Goal: Information Seeking & Learning: Learn about a topic

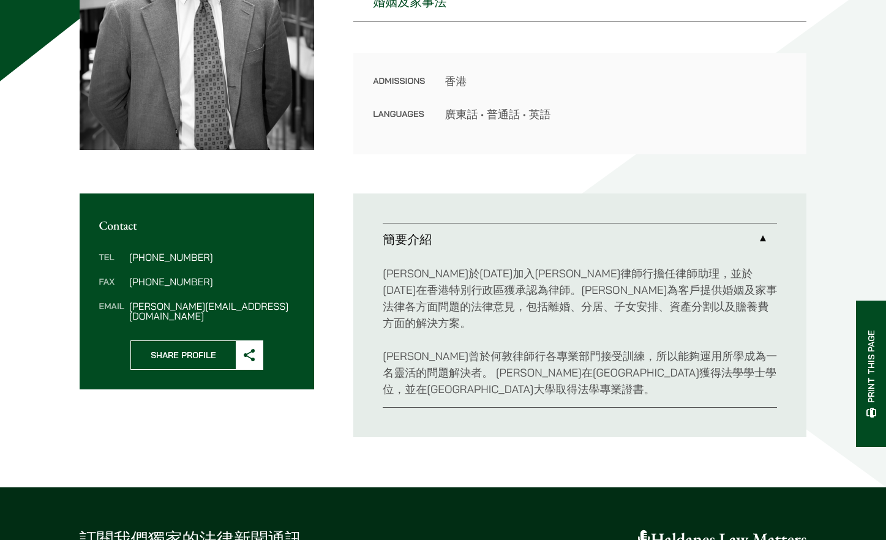
scroll to position [306, 0]
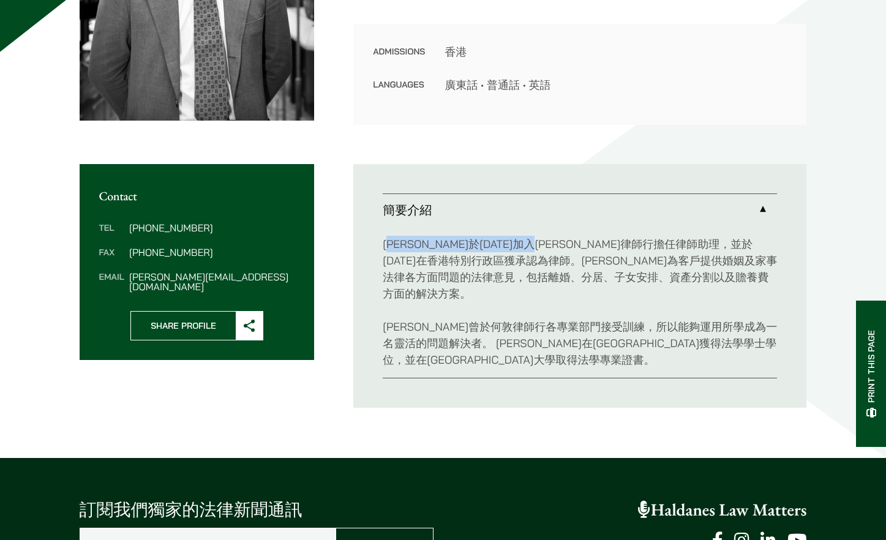
drag, startPoint x: 393, startPoint y: 245, endPoint x: 612, endPoint y: 245, distance: 218.5
click at [612, 245] on p "[PERSON_NAME]於[DATE]加入[PERSON_NAME]律師行擔任律師助理，並於[DATE]在香港特別行政區獲承認為律師。[PERSON_NAM…" at bounding box center [580, 269] width 394 height 66
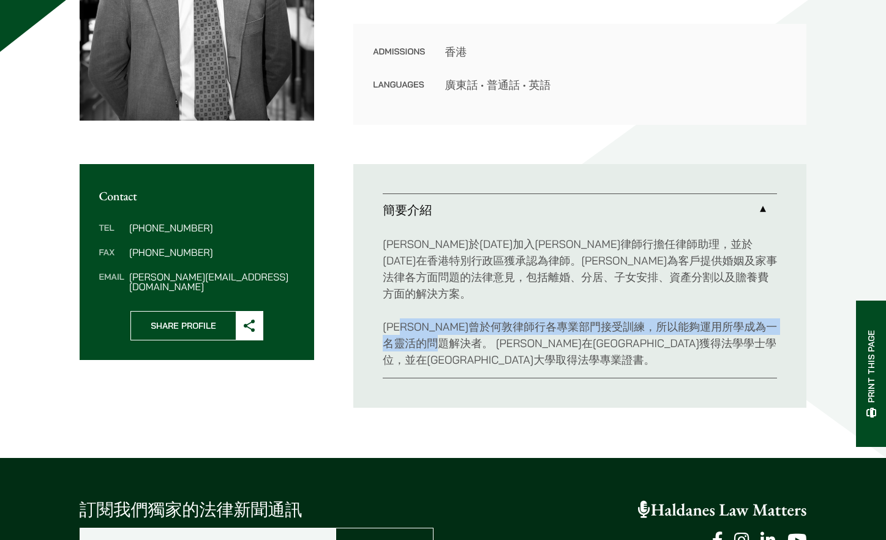
drag, startPoint x: 421, startPoint y: 309, endPoint x: 501, endPoint y: 321, distance: 80.6
click at [501, 321] on p "[PERSON_NAME]曾於何敦律師行各專業部門接受訓練，所以能夠運用所學成為一名靈活的問題解決者。 [PERSON_NAME]在[GEOGRAPHIC_D…" at bounding box center [580, 343] width 394 height 50
drag, startPoint x: 482, startPoint y: 346, endPoint x: 386, endPoint y: 310, distance: 103.5
click at [386, 318] on p "[PERSON_NAME]曾於何敦律師行各專業部門接受訓練，所以能夠運用所學成為一名靈活的問題解決者。 [PERSON_NAME]在[GEOGRAPHIC_D…" at bounding box center [580, 343] width 394 height 50
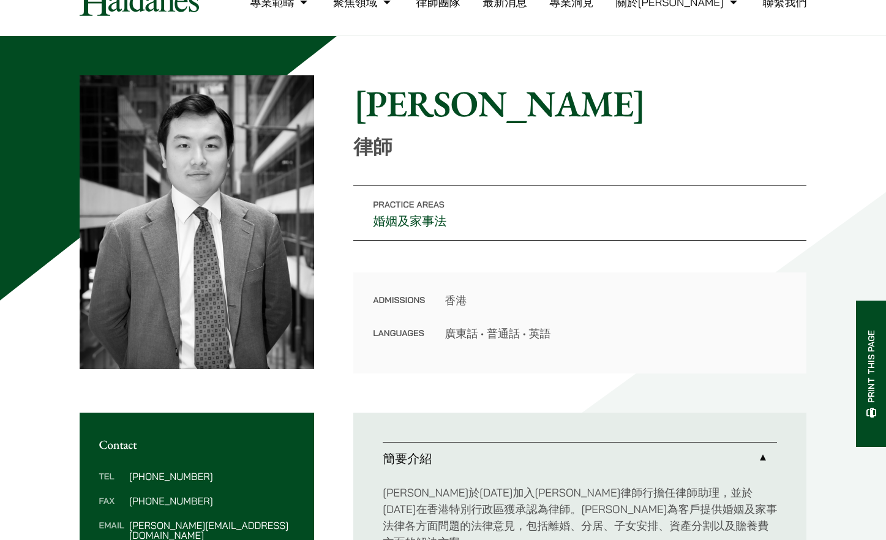
scroll to position [0, 0]
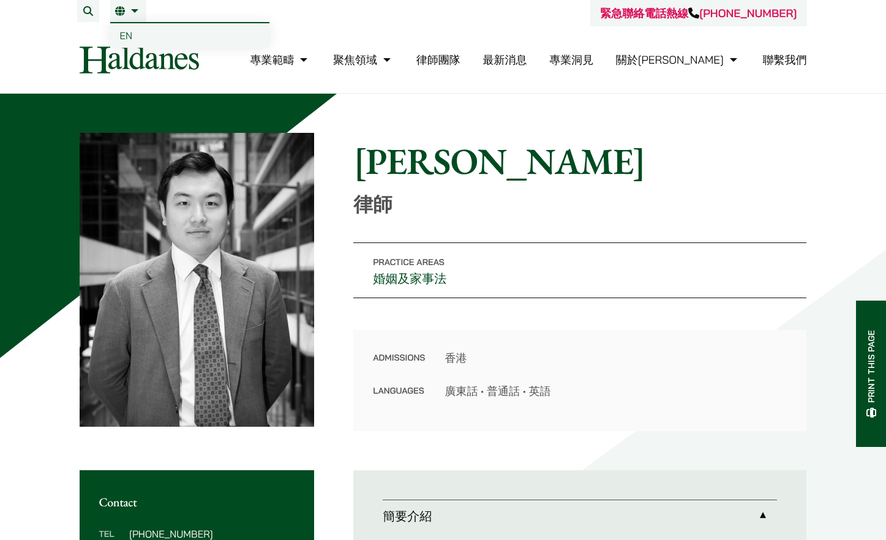
click at [127, 37] on span "EN" at bounding box center [126, 35] width 13 height 12
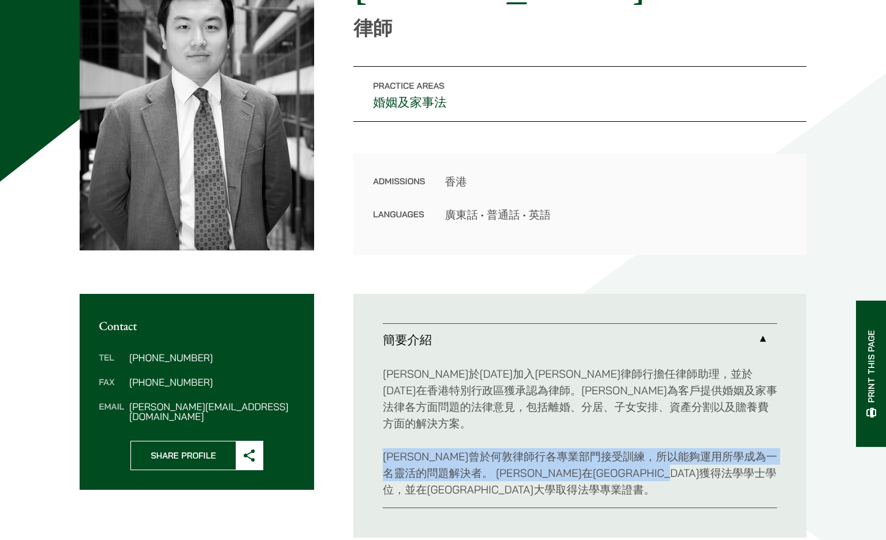
scroll to position [204, 0]
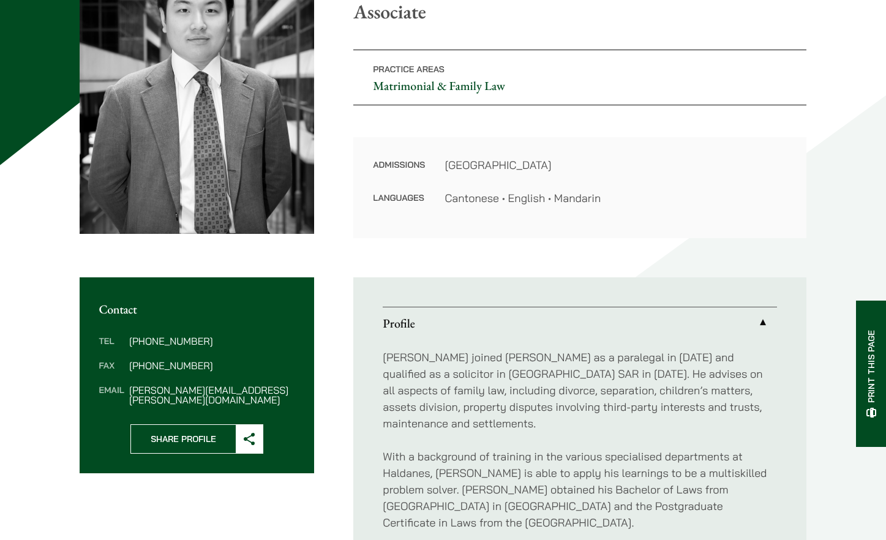
scroll to position [204, 0]
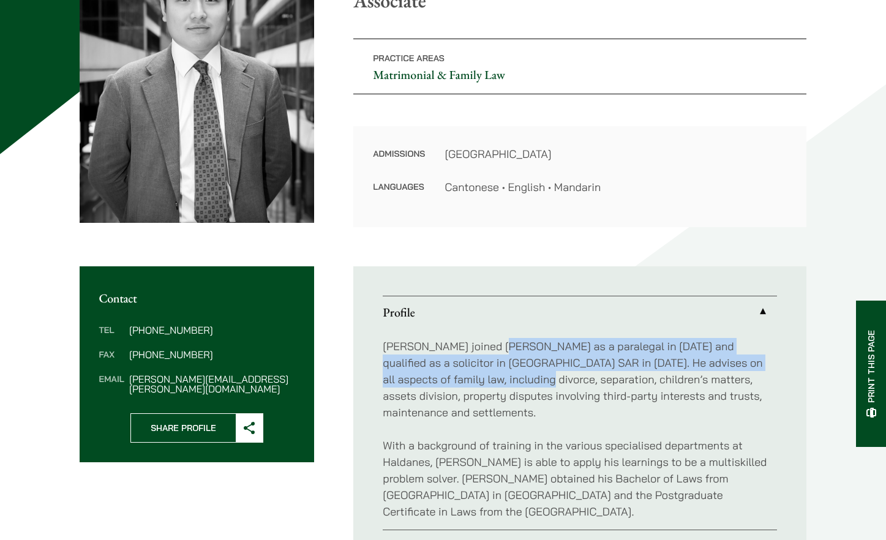
drag, startPoint x: 502, startPoint y: 346, endPoint x: 504, endPoint y: 374, distance: 28.3
click at [504, 374] on p "[PERSON_NAME] joined [PERSON_NAME] as a paralegal in [DATE] and qualified as a …" at bounding box center [580, 379] width 394 height 83
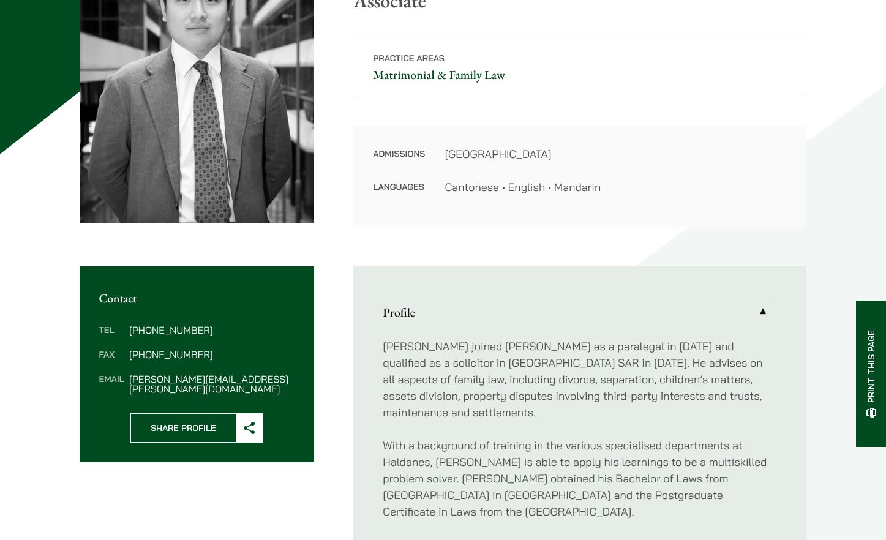
click at [467, 404] on div "[PERSON_NAME] joined [PERSON_NAME] as a paralegal in [DATE] and qualified as a …" at bounding box center [580, 428] width 394 height 201
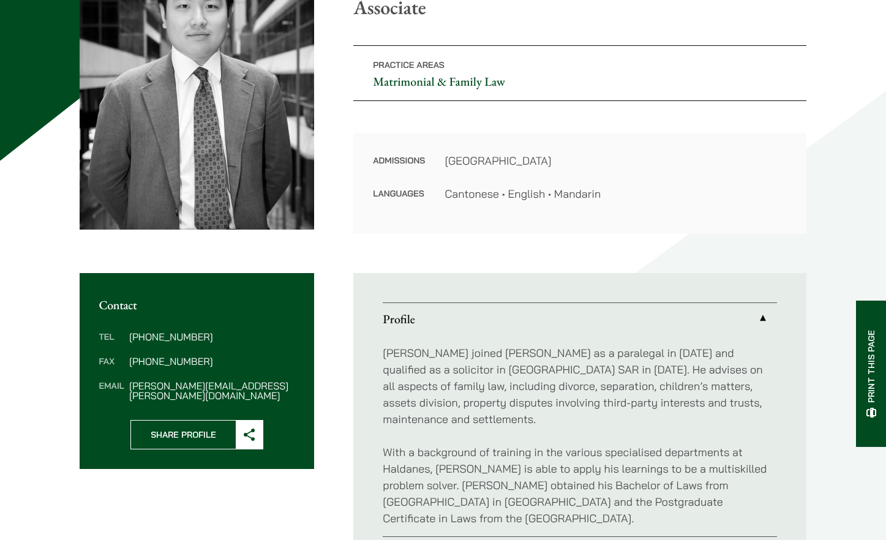
scroll to position [0, 0]
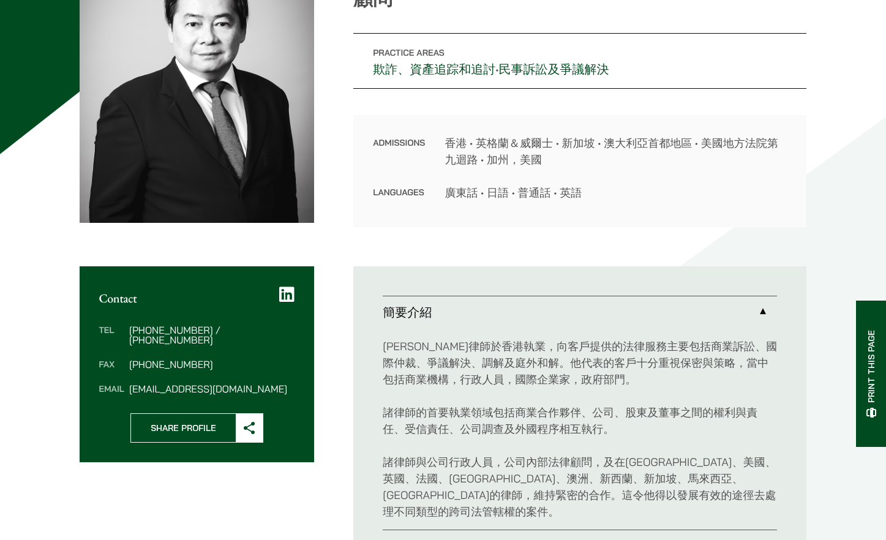
scroll to position [306, 0]
